Goal: Task Accomplishment & Management: Use online tool/utility

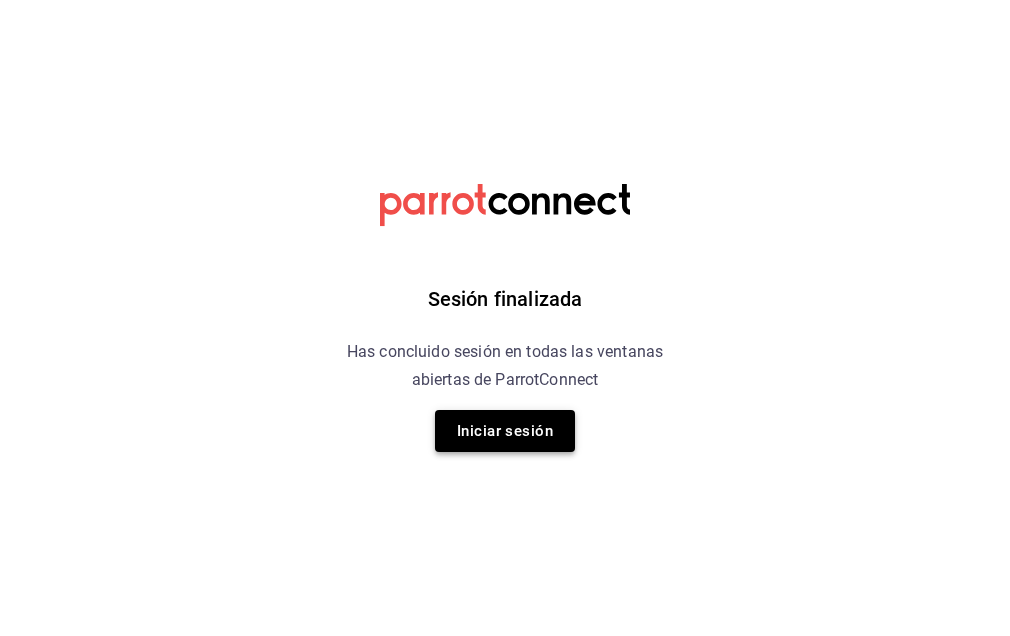
click at [528, 432] on button "Iniciar sesión" at bounding box center [505, 431] width 140 height 42
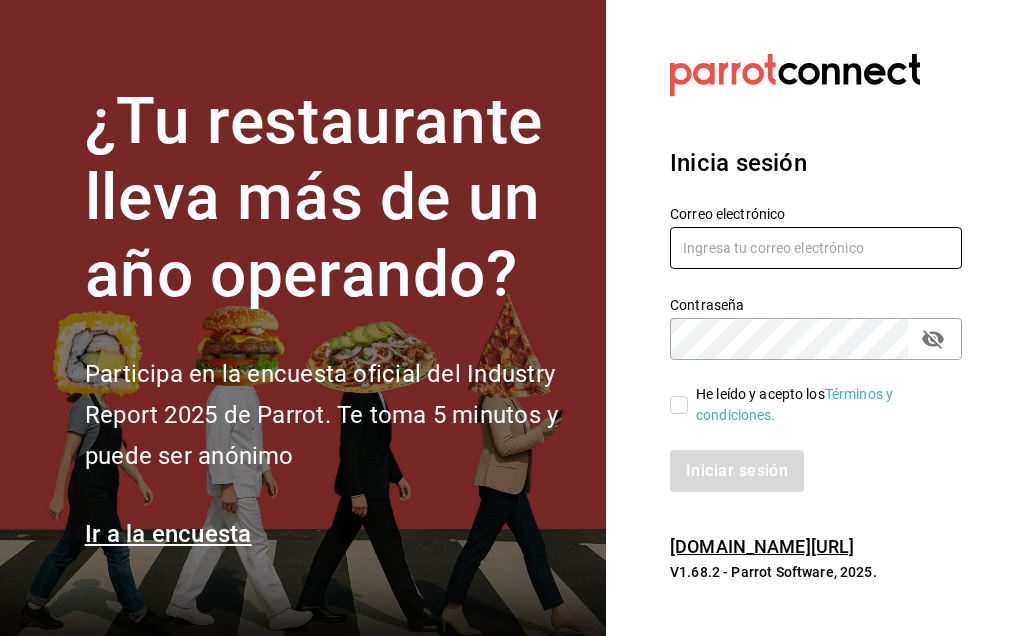
type input "[PERSON_NAME][EMAIL_ADDRESS][PERSON_NAME][DOMAIN_NAME]"
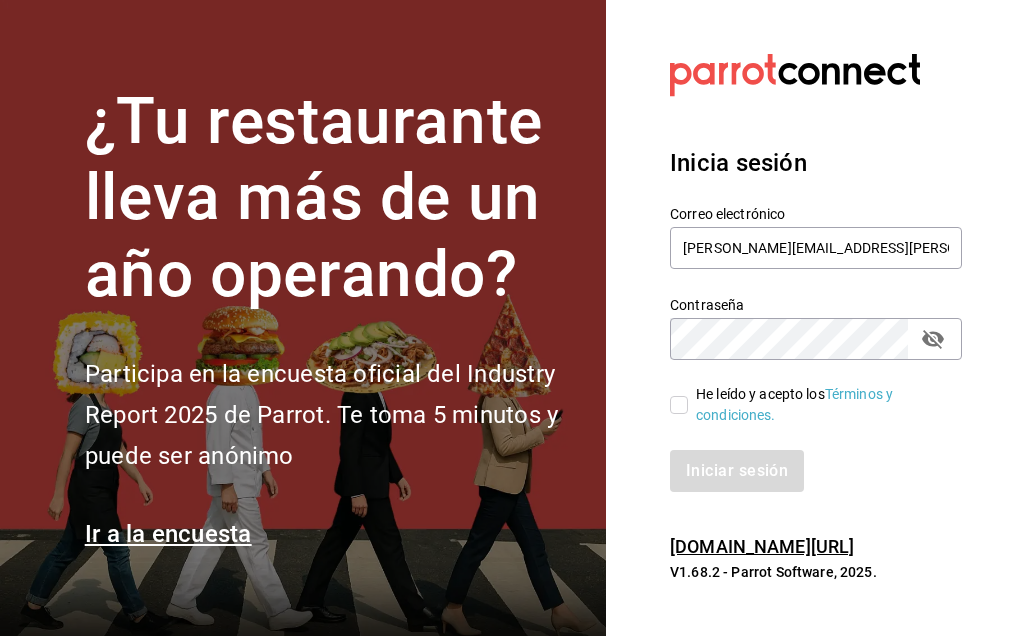
click at [677, 409] on input "He leído y acepto los Términos y condiciones." at bounding box center [679, 405] width 18 height 18
checkbox input "true"
click at [697, 461] on button "Iniciar sesión" at bounding box center [738, 471] width 136 height 42
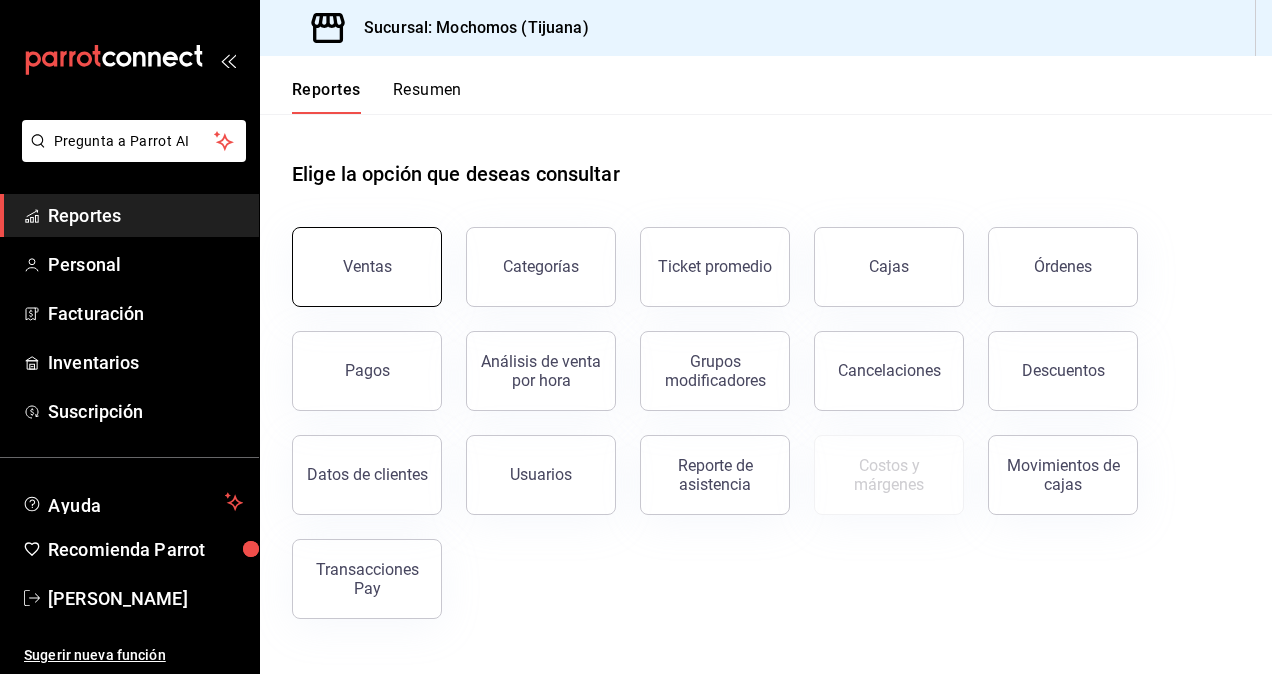
click at [401, 268] on button "Ventas" at bounding box center [367, 267] width 150 height 80
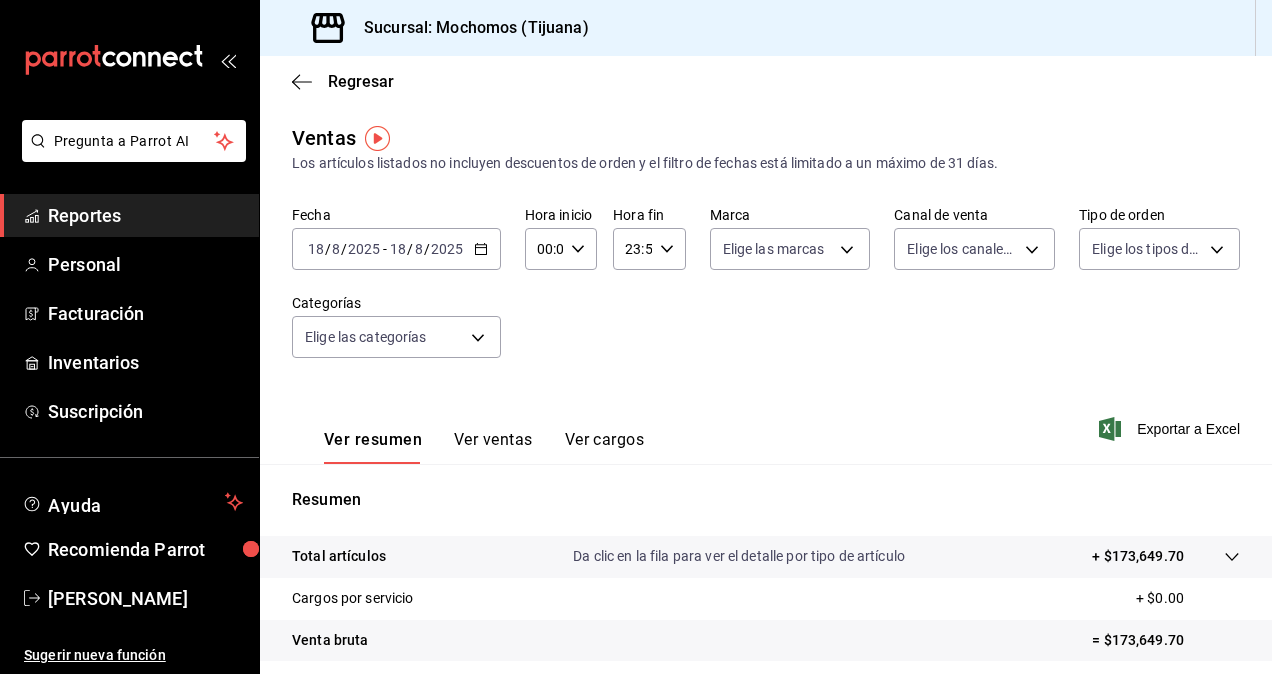
click at [480, 251] on icon "button" at bounding box center [481, 249] width 14 height 14
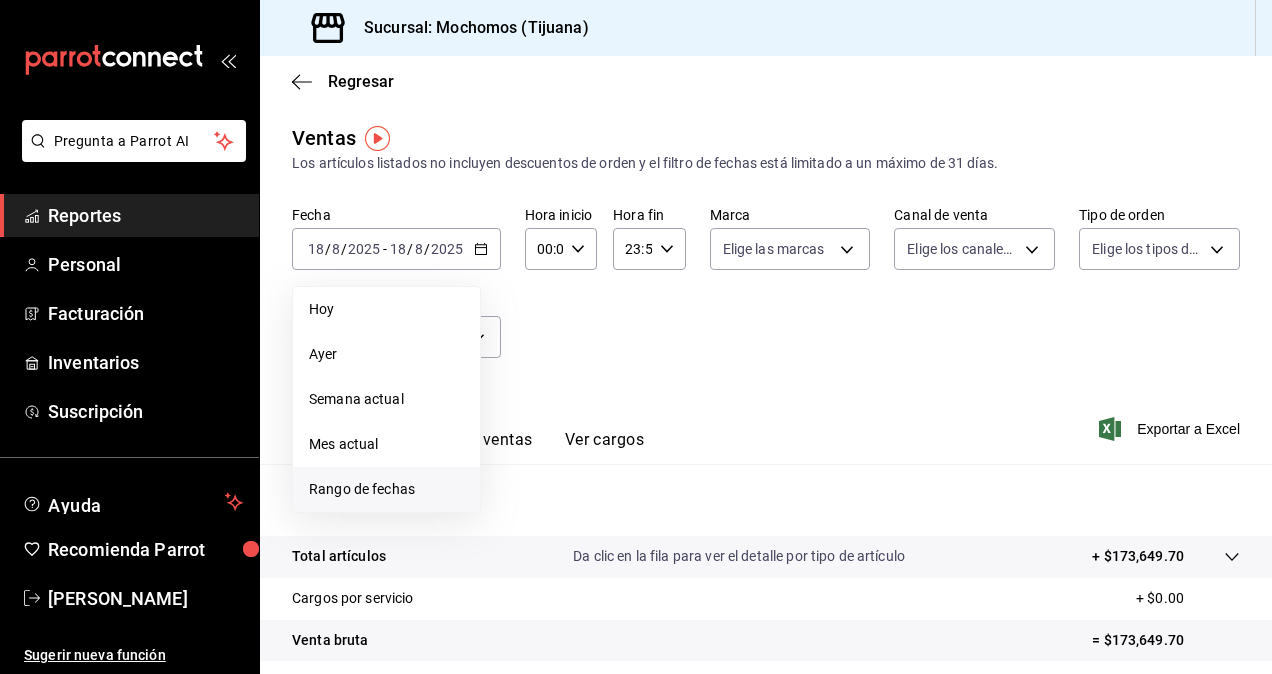
click at [395, 492] on span "Rango de fechas" at bounding box center [386, 489] width 155 height 21
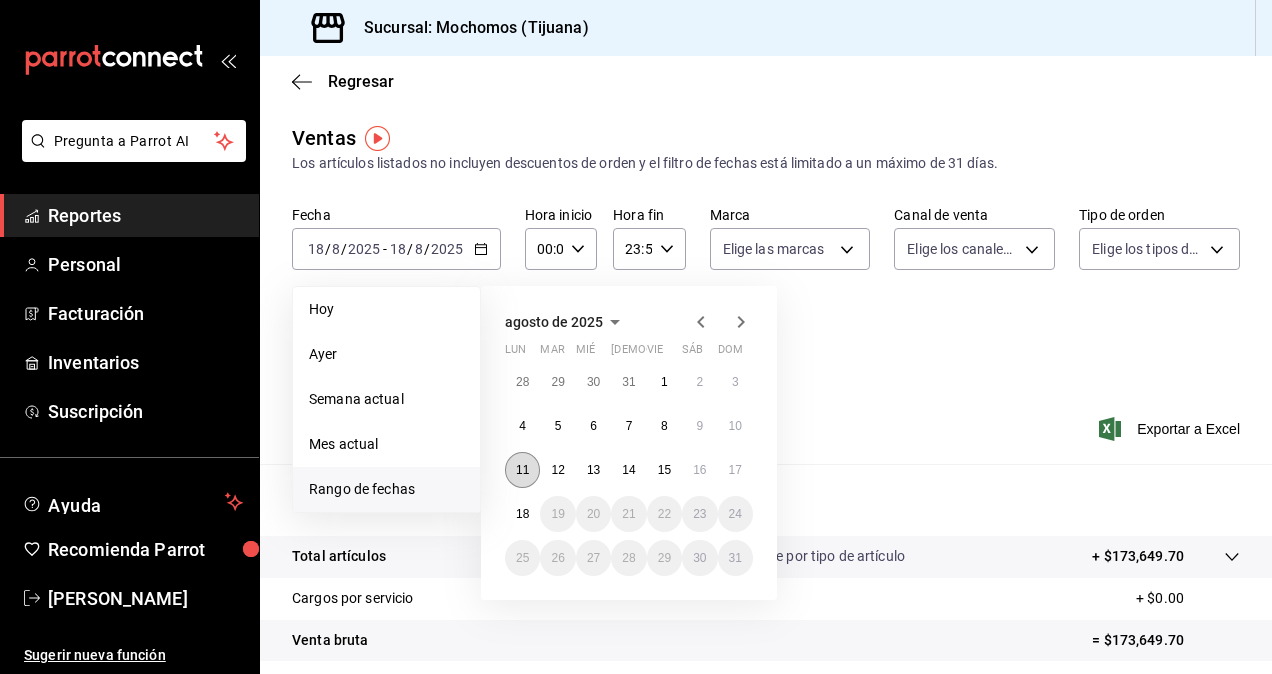
click at [524, 474] on abbr "11" at bounding box center [522, 470] width 13 height 14
click at [522, 506] on button "18" at bounding box center [522, 514] width 35 height 36
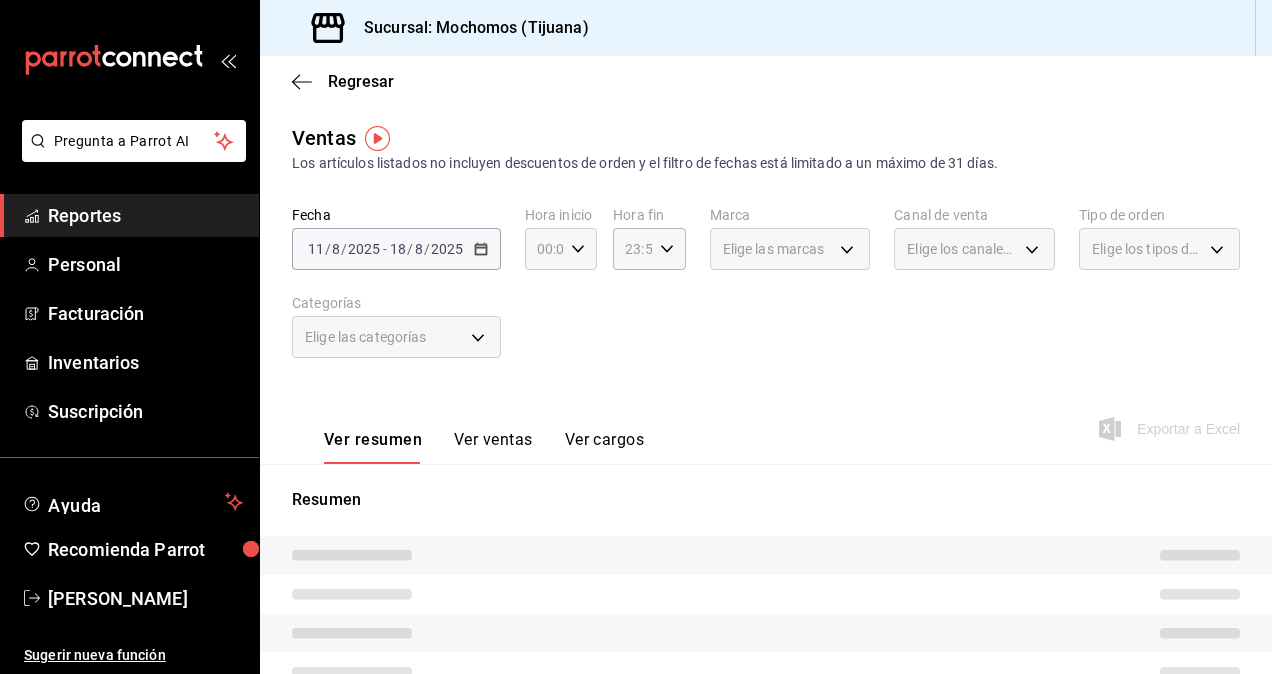
click at [576, 250] on \(Stroke\) "button" at bounding box center [578, 248] width 12 height 7
click at [543, 338] on span "05" at bounding box center [541, 340] width 4 height 16
type input "05:00"
click at [575, 305] on span "00" at bounding box center [577, 300] width 4 height 16
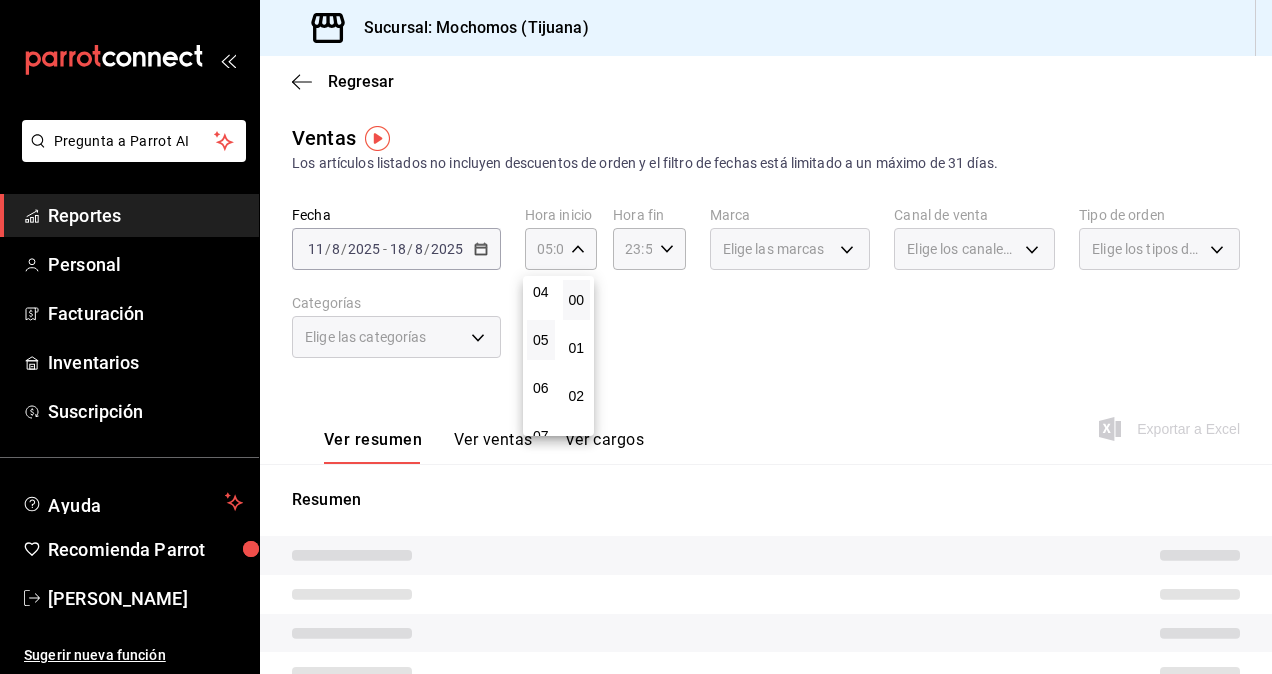
click at [664, 251] on div at bounding box center [636, 337] width 1272 height 674
click at [662, 249] on icon "button" at bounding box center [667, 249] width 14 height 14
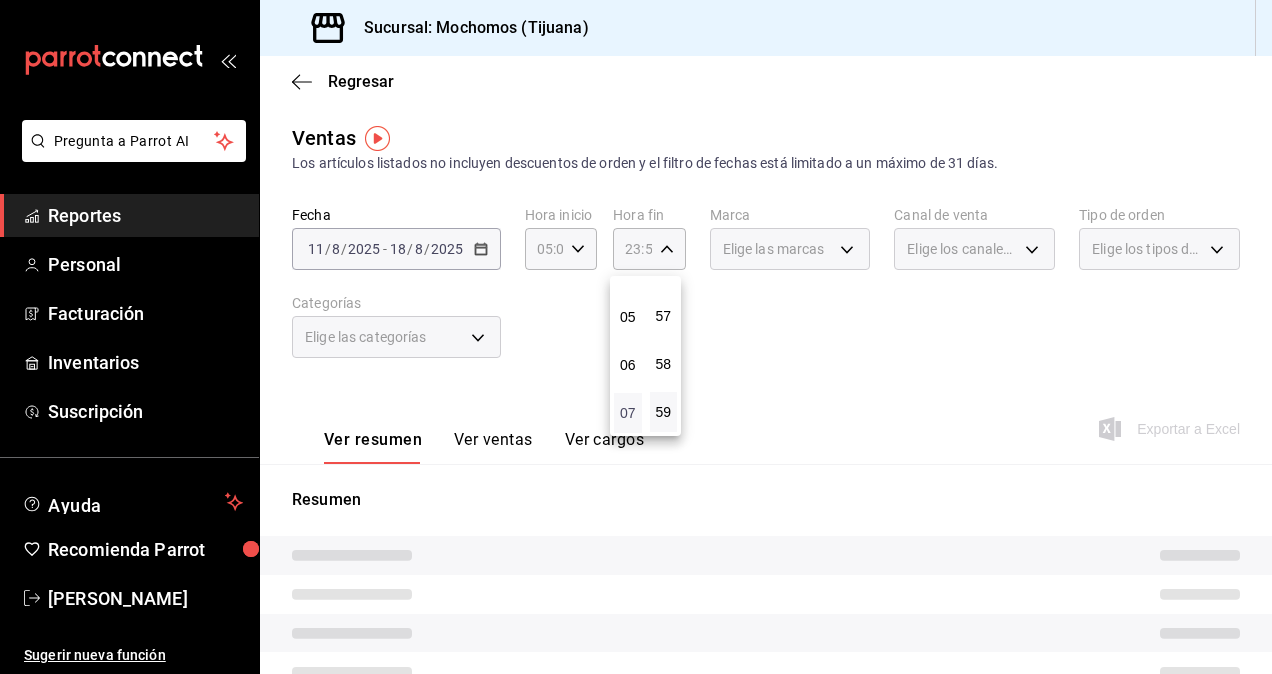
scroll to position [192, 0]
click at [628, 349] on span "05" at bounding box center [628, 348] width 4 height 16
click at [667, 290] on button "00" at bounding box center [664, 280] width 28 height 40
type input "05:00"
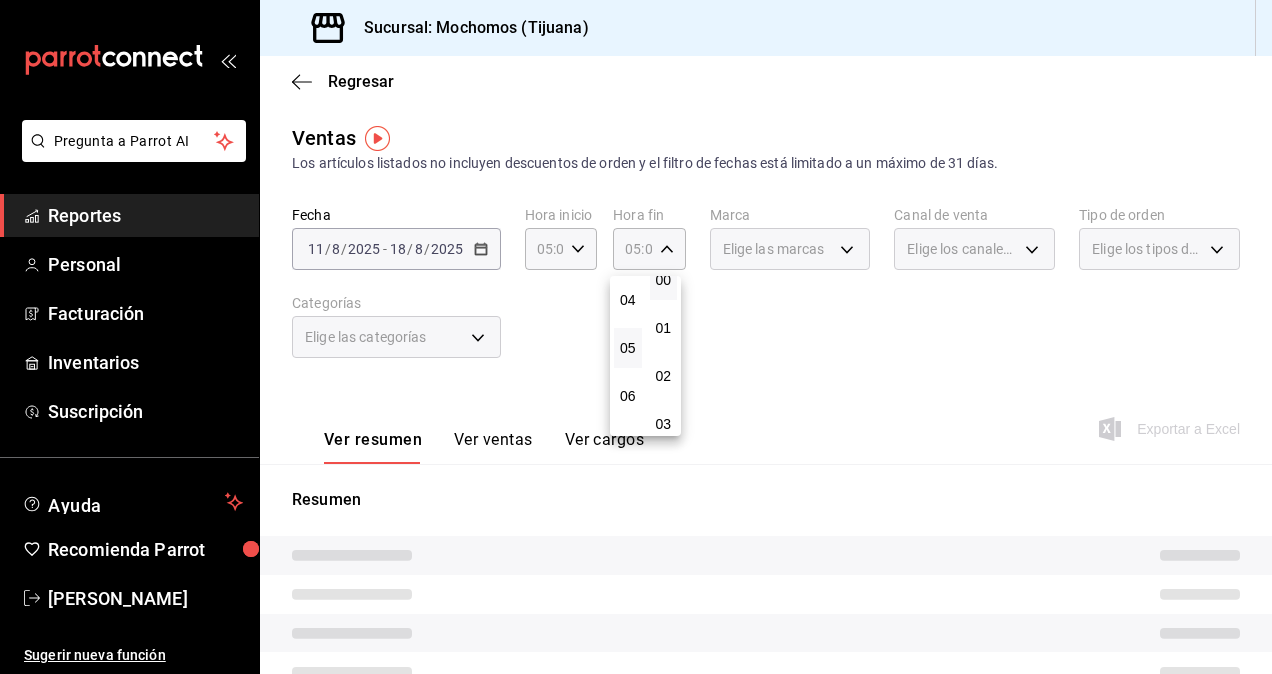
click at [763, 323] on div at bounding box center [636, 337] width 1272 height 674
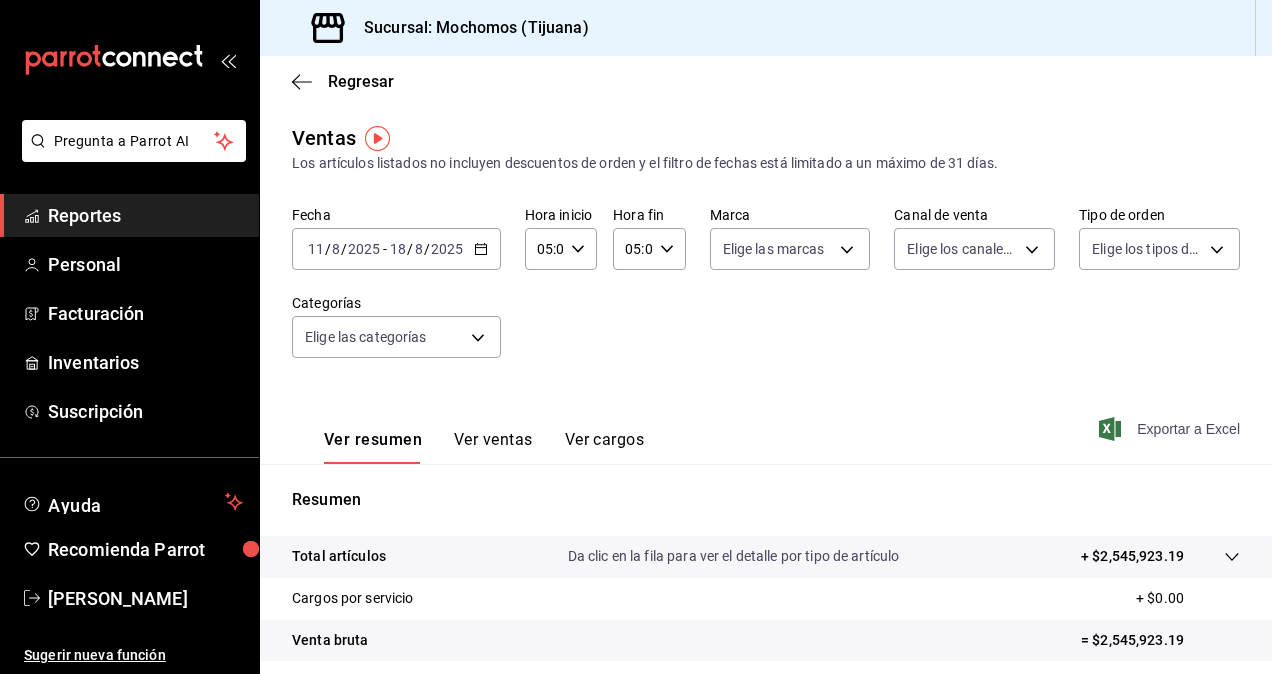
click at [1009, 425] on span "Exportar a Excel" at bounding box center [1171, 429] width 137 height 24
